Goal: Task Accomplishment & Management: Manage account settings

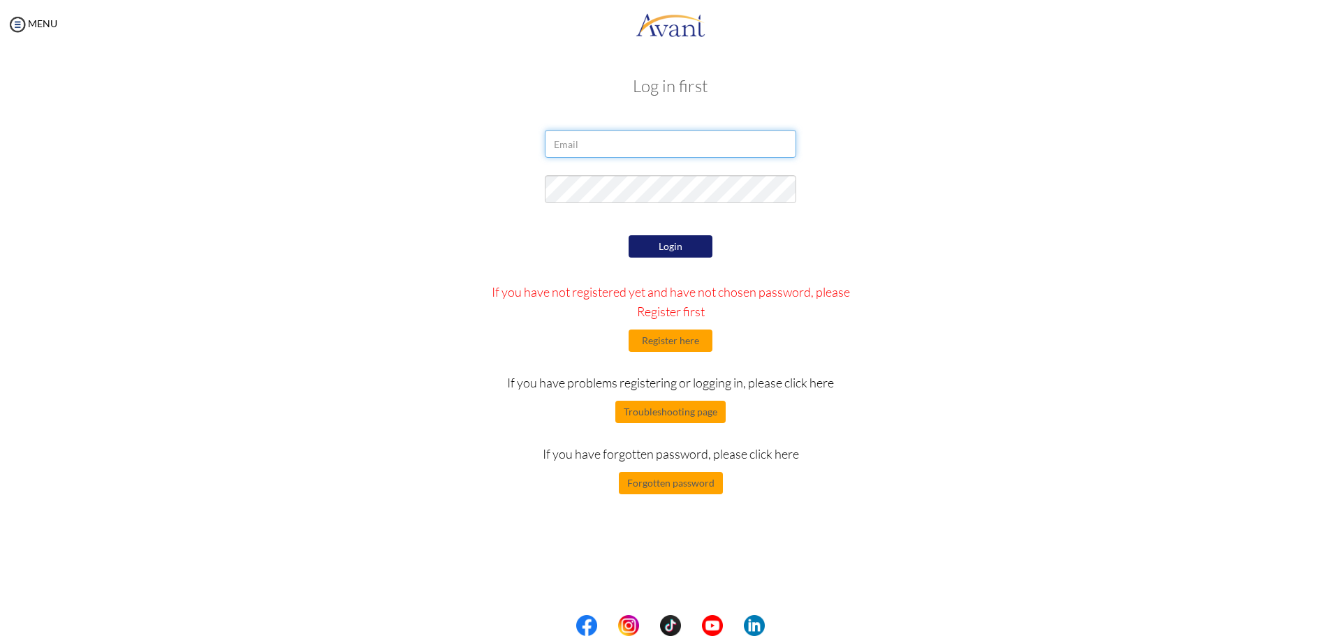
click at [610, 149] on input "email" at bounding box center [670, 144] width 251 height 28
type input "[PERSON_NAME][EMAIL_ADDRESS][DOMAIN_NAME]"
click at [682, 244] on button "Login" at bounding box center [671, 246] width 84 height 22
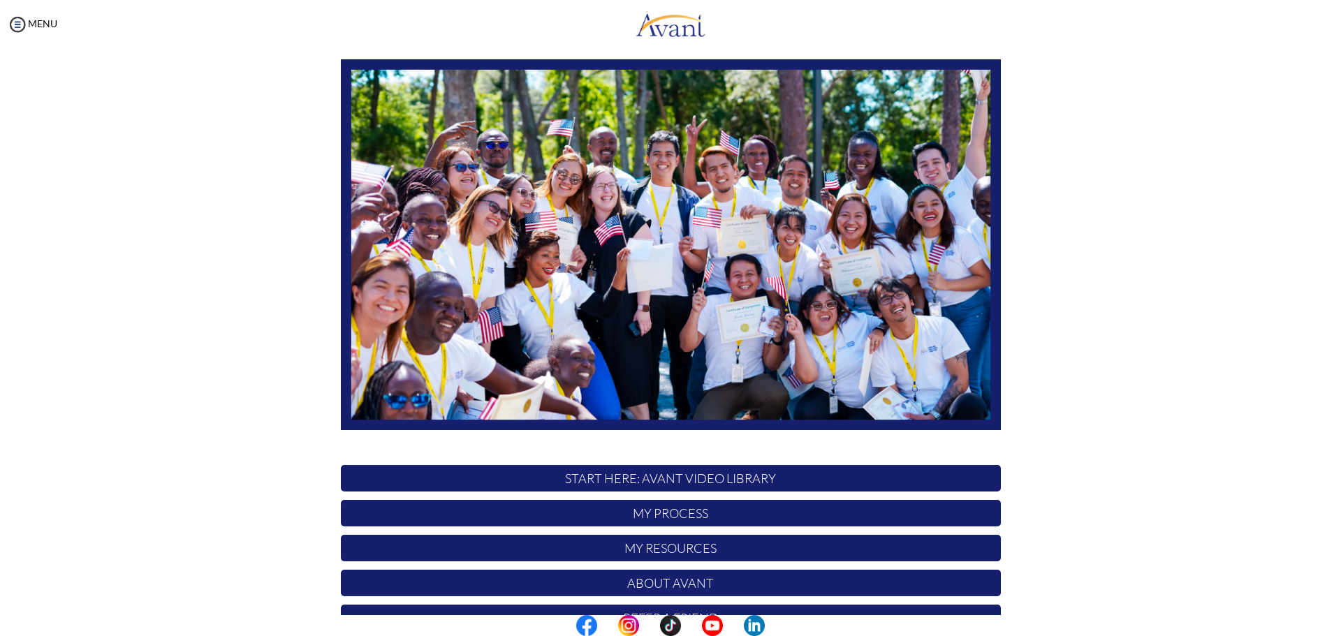
scroll to position [140, 0]
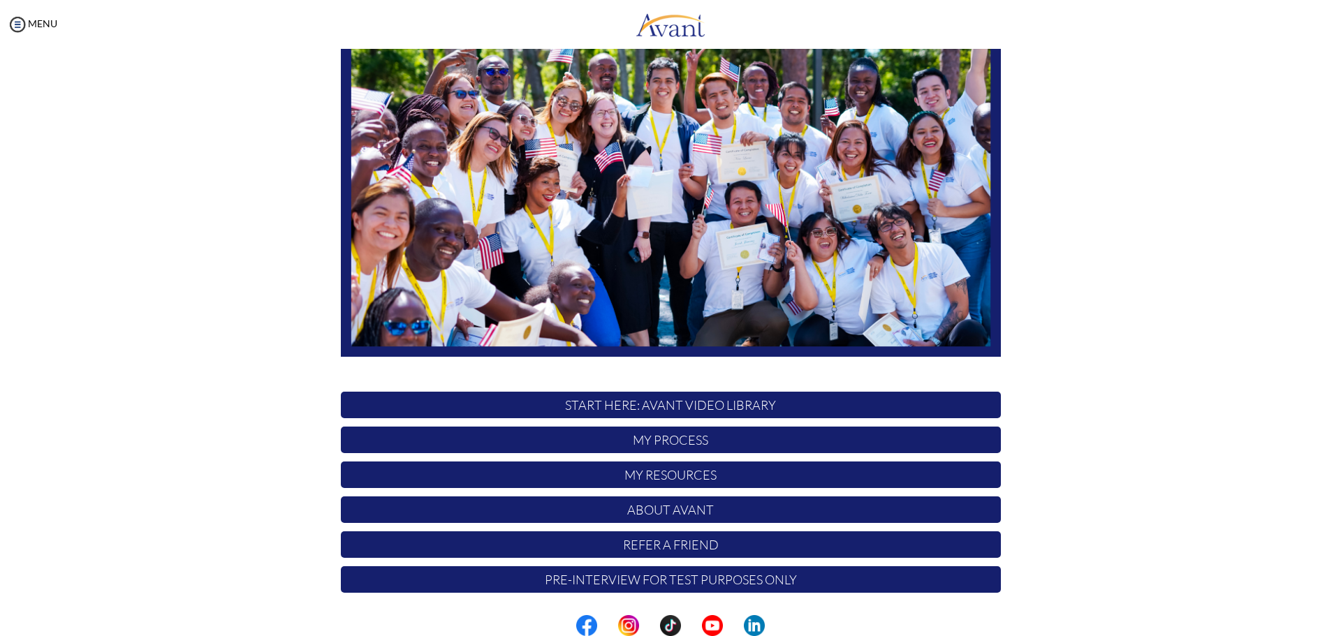
click at [683, 445] on p "My Process" at bounding box center [671, 440] width 660 height 27
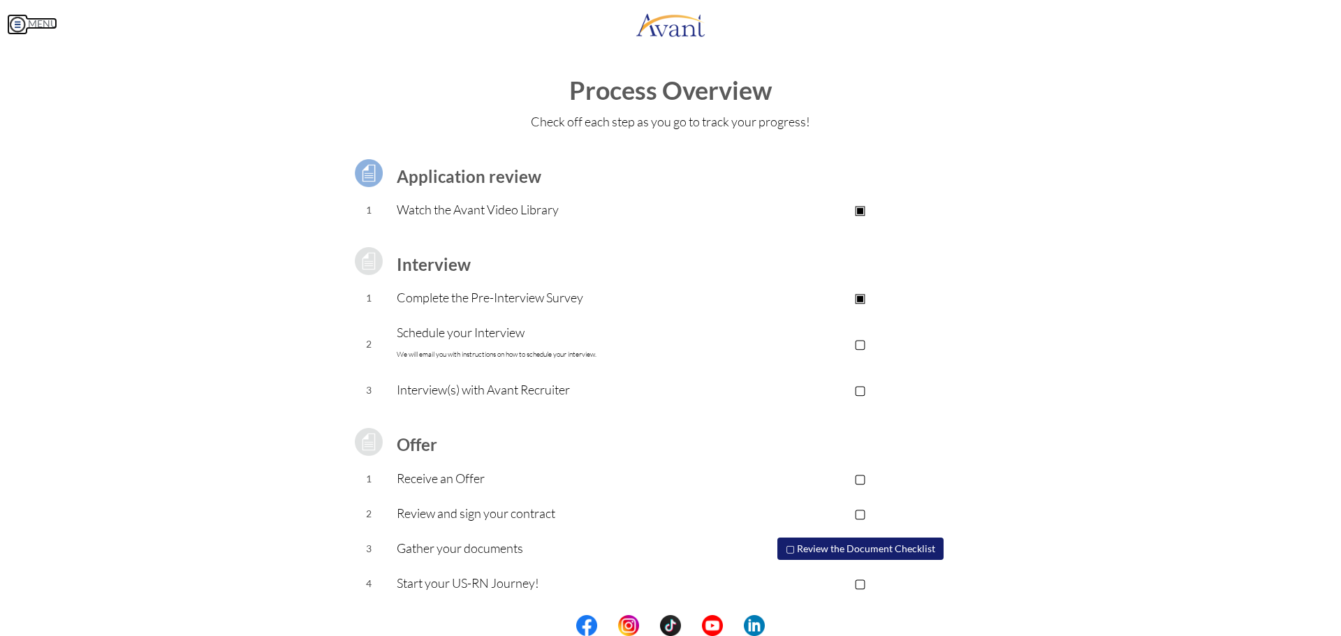
click at [45, 24] on link "MENU" at bounding box center [32, 23] width 50 height 12
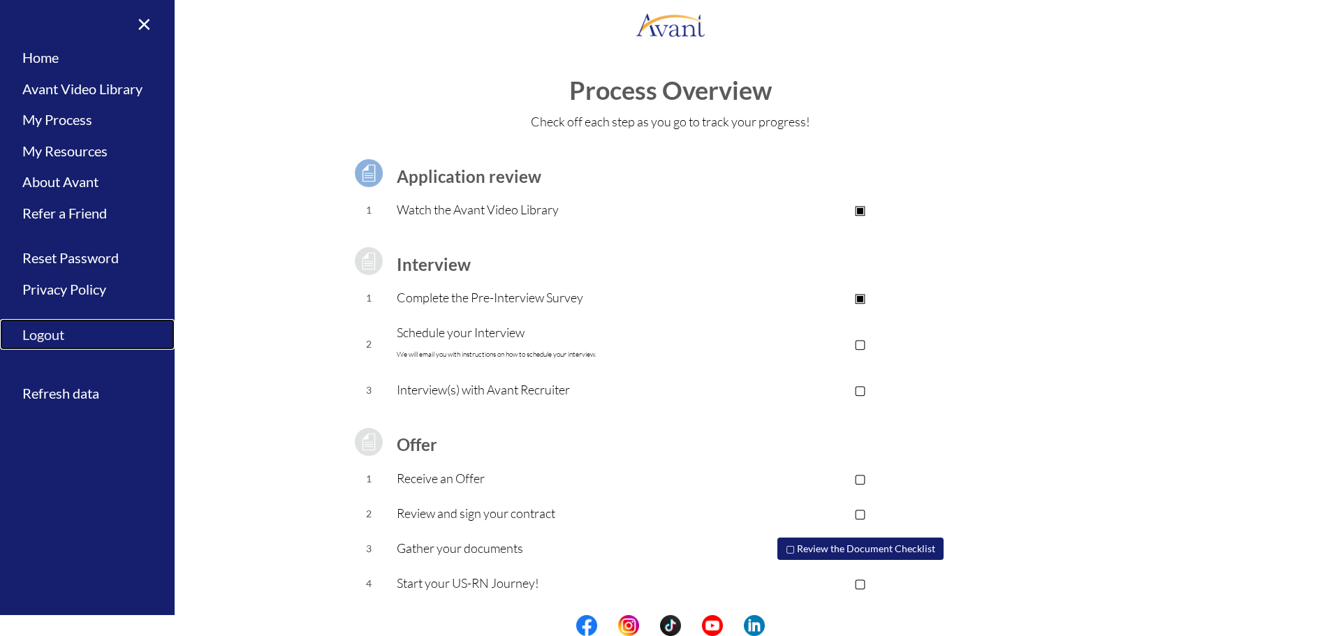
click at [36, 334] on link "Logout" at bounding box center [87, 334] width 175 height 31
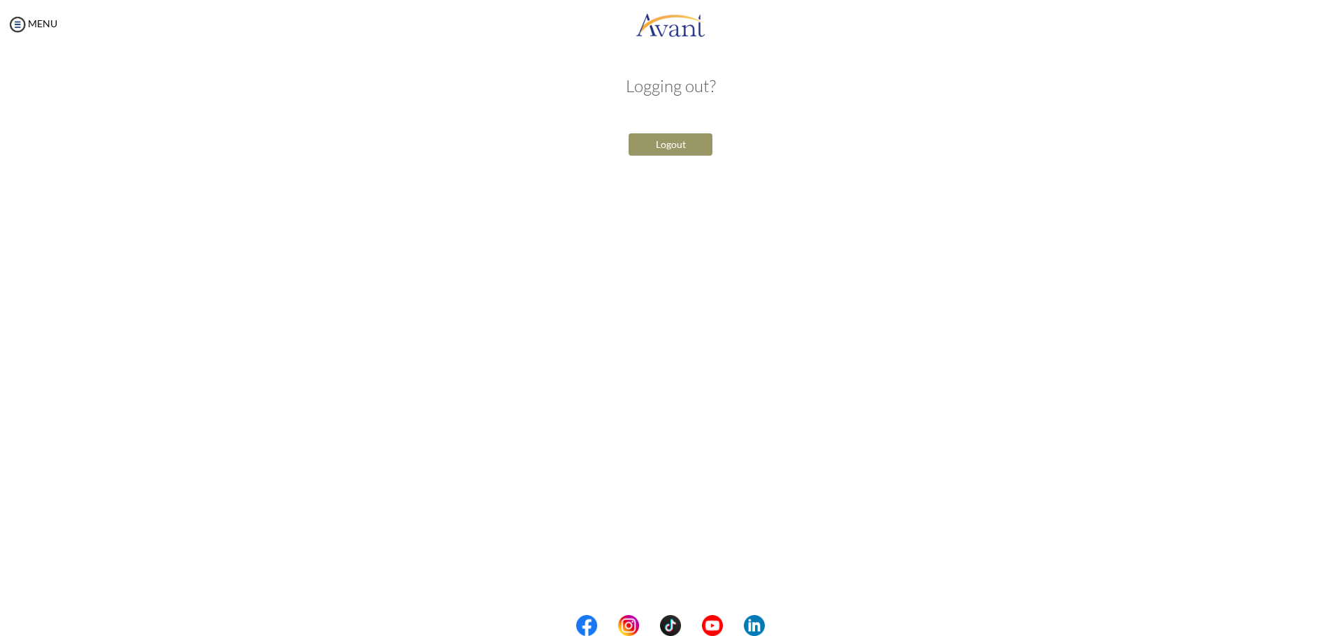
click at [688, 146] on button "Logout" at bounding box center [671, 144] width 84 height 22
